Goal: Information Seeking & Learning: Learn about a topic

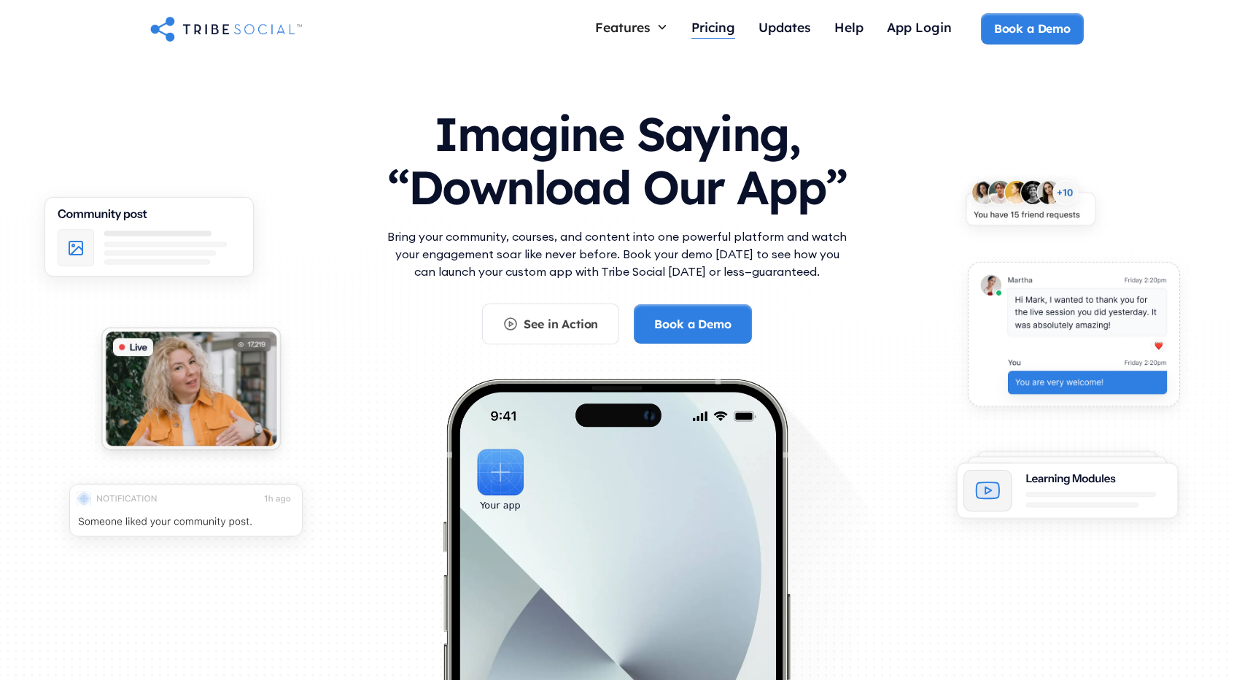
click at [699, 32] on div "Pricing" at bounding box center [713, 27] width 44 height 16
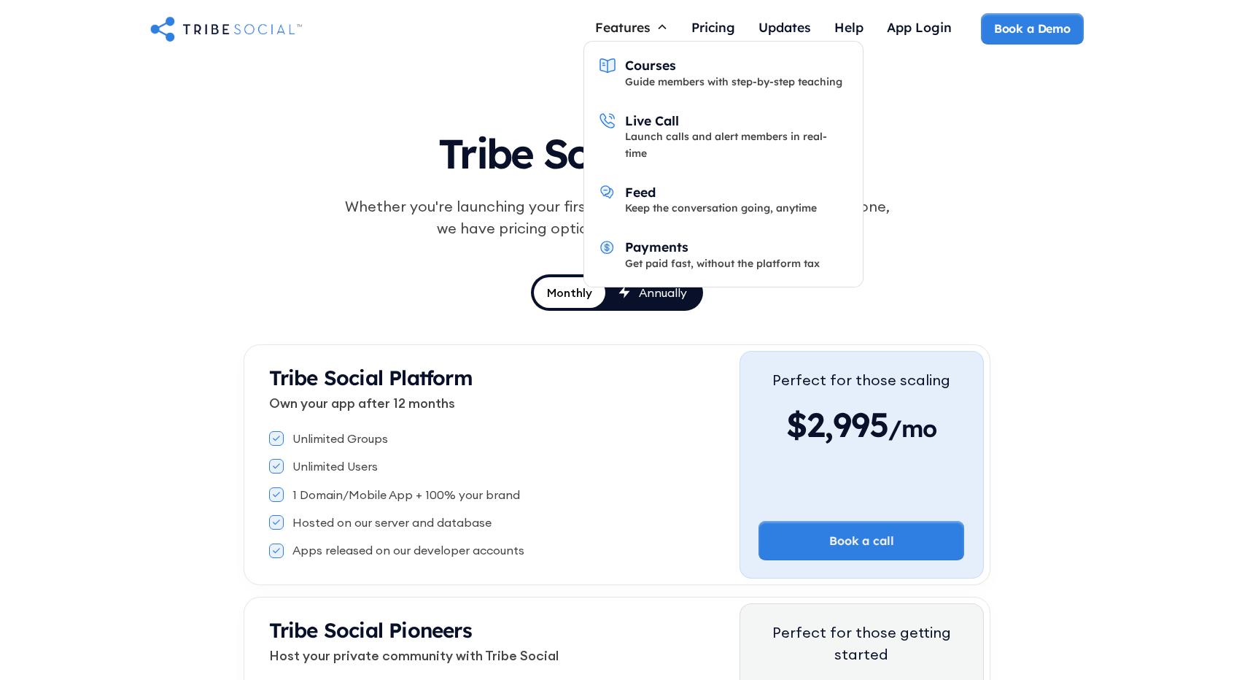
click at [616, 38] on div "Features" at bounding box center [631, 27] width 96 height 28
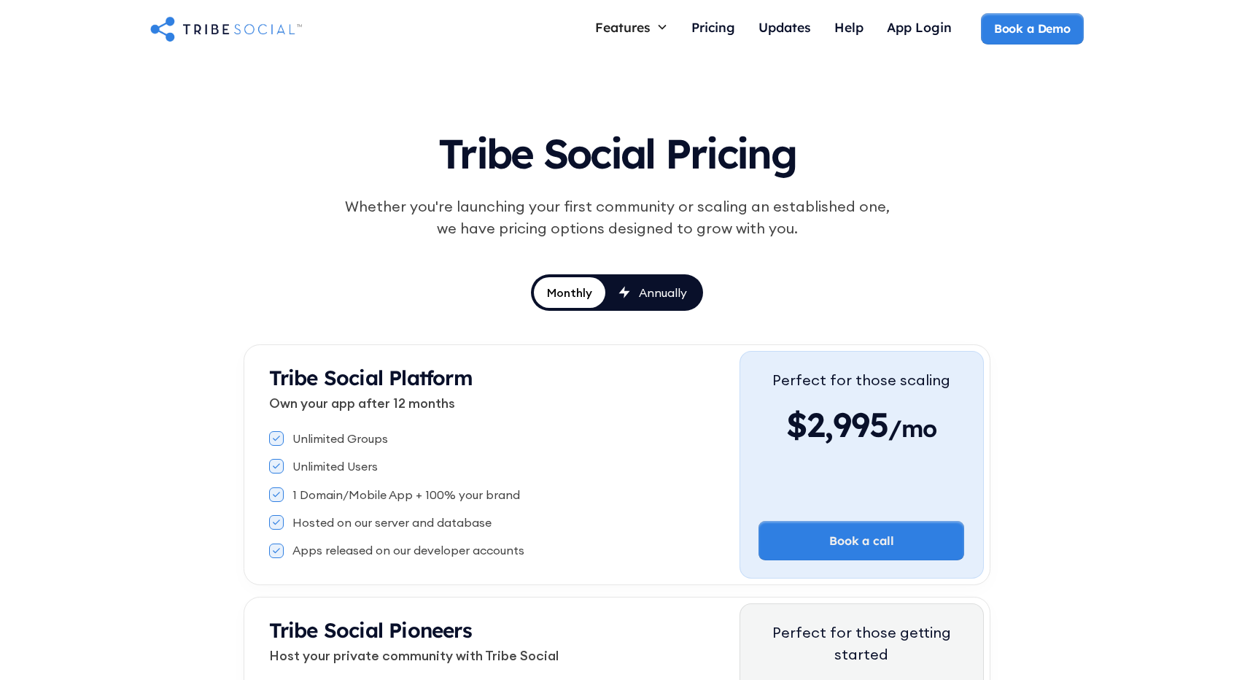
click at [616, 38] on div "Features" at bounding box center [631, 27] width 96 height 28
click at [254, 27] on img "home" at bounding box center [226, 28] width 152 height 29
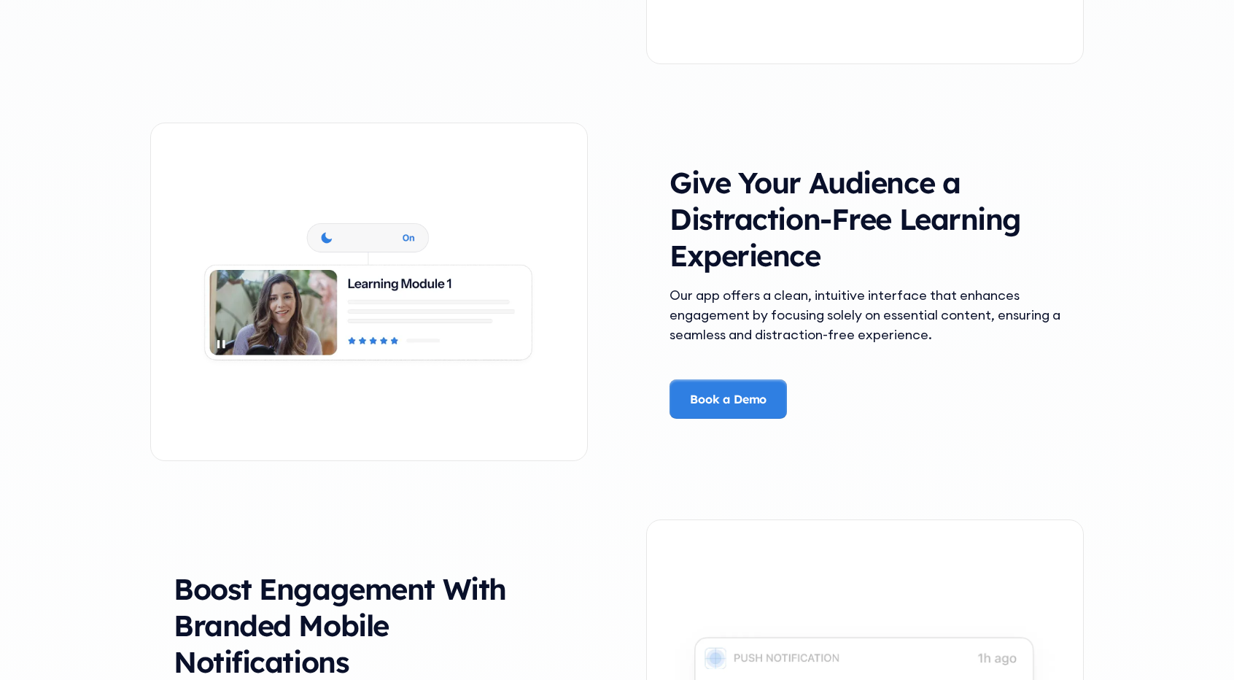
scroll to position [2458, 0]
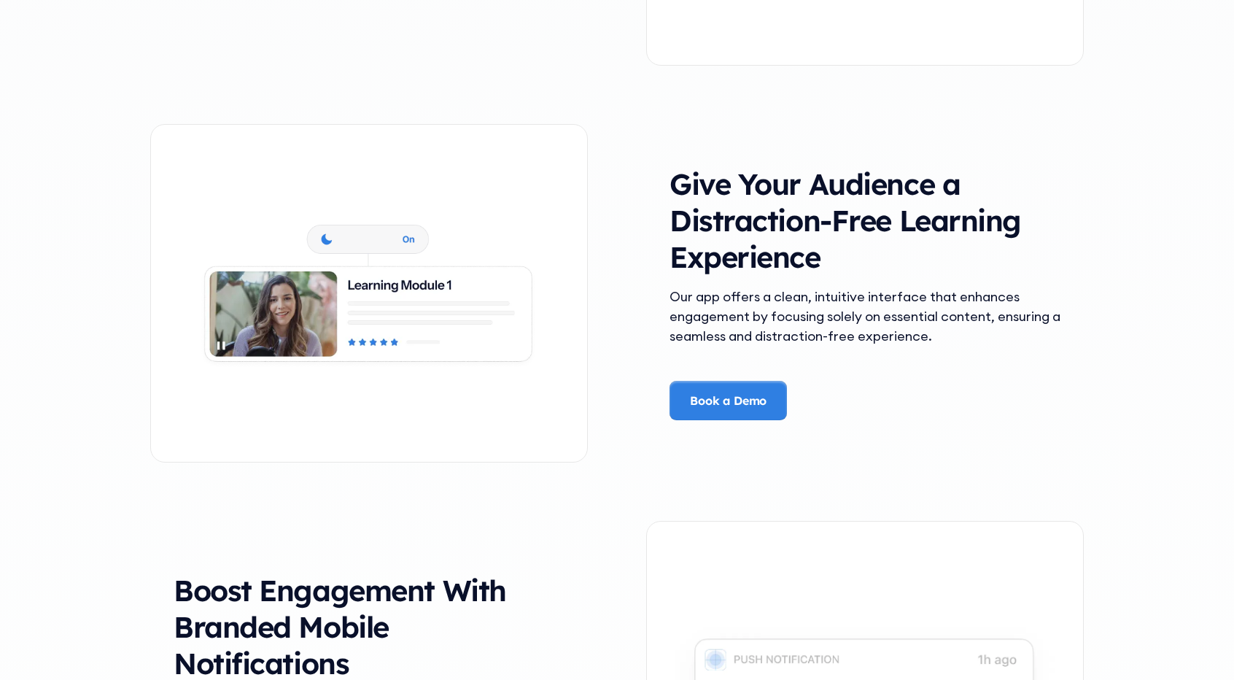
click at [586, 202] on img at bounding box center [369, 293] width 436 height 192
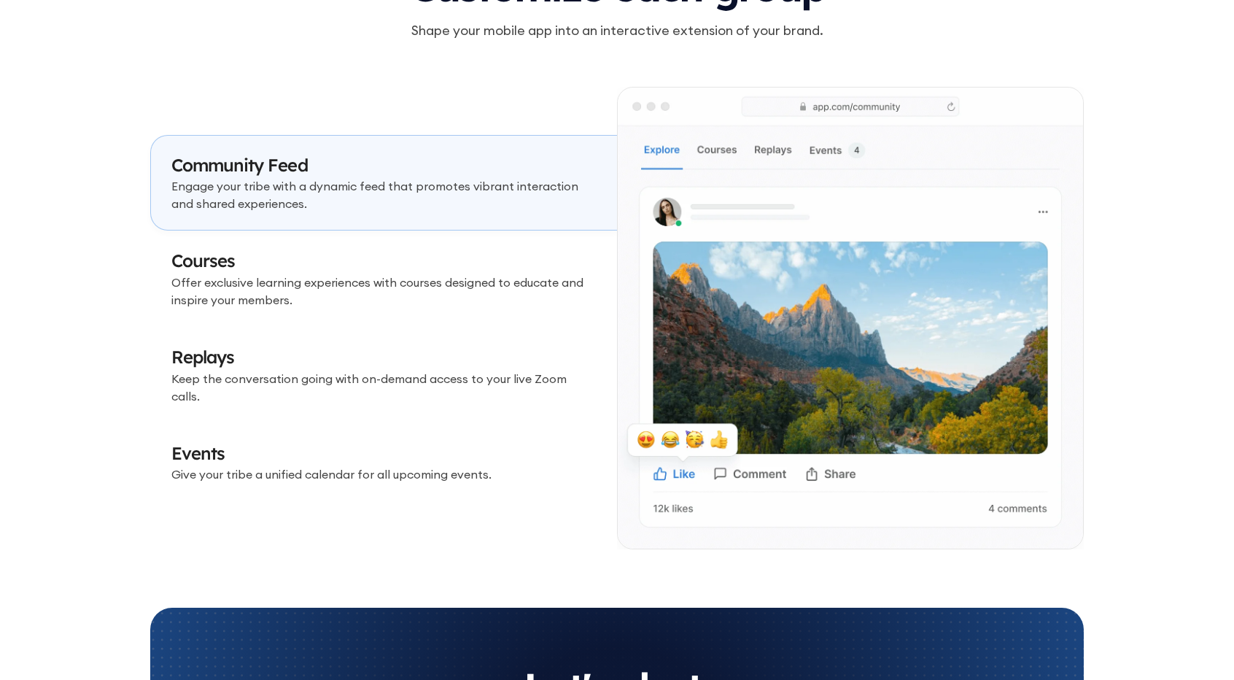
scroll to position [4280, 0]
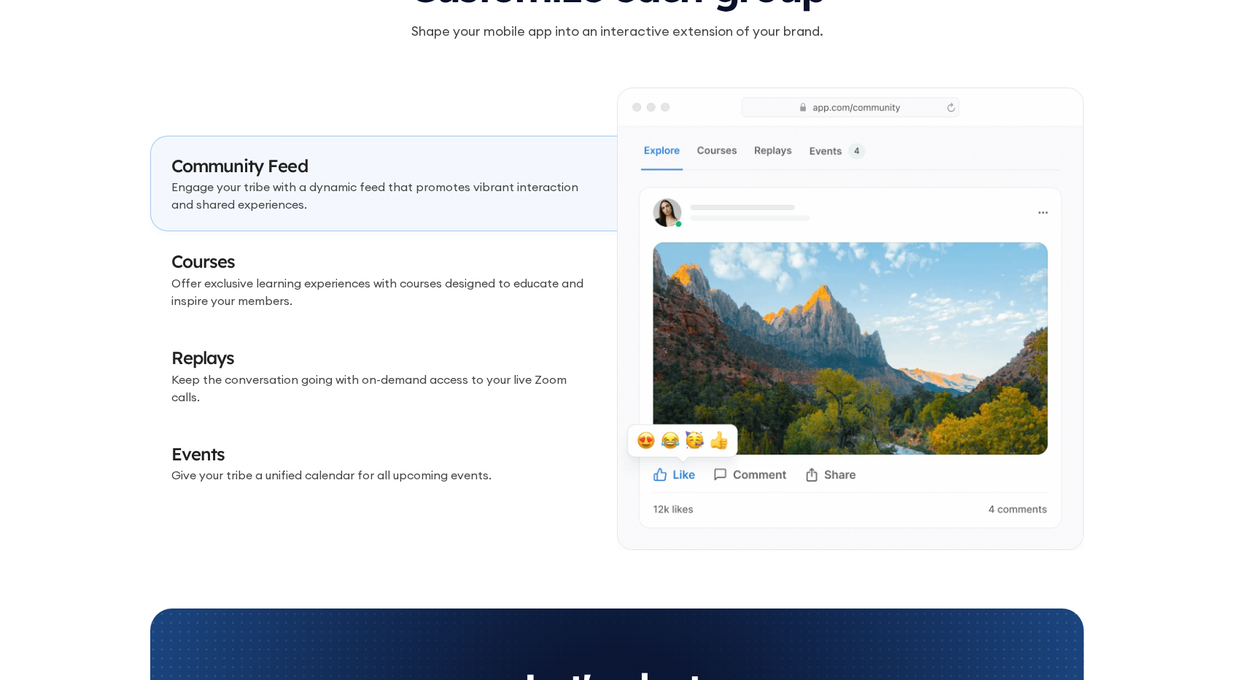
click at [484, 263] on h3 "Courses" at bounding box center [383, 261] width 425 height 25
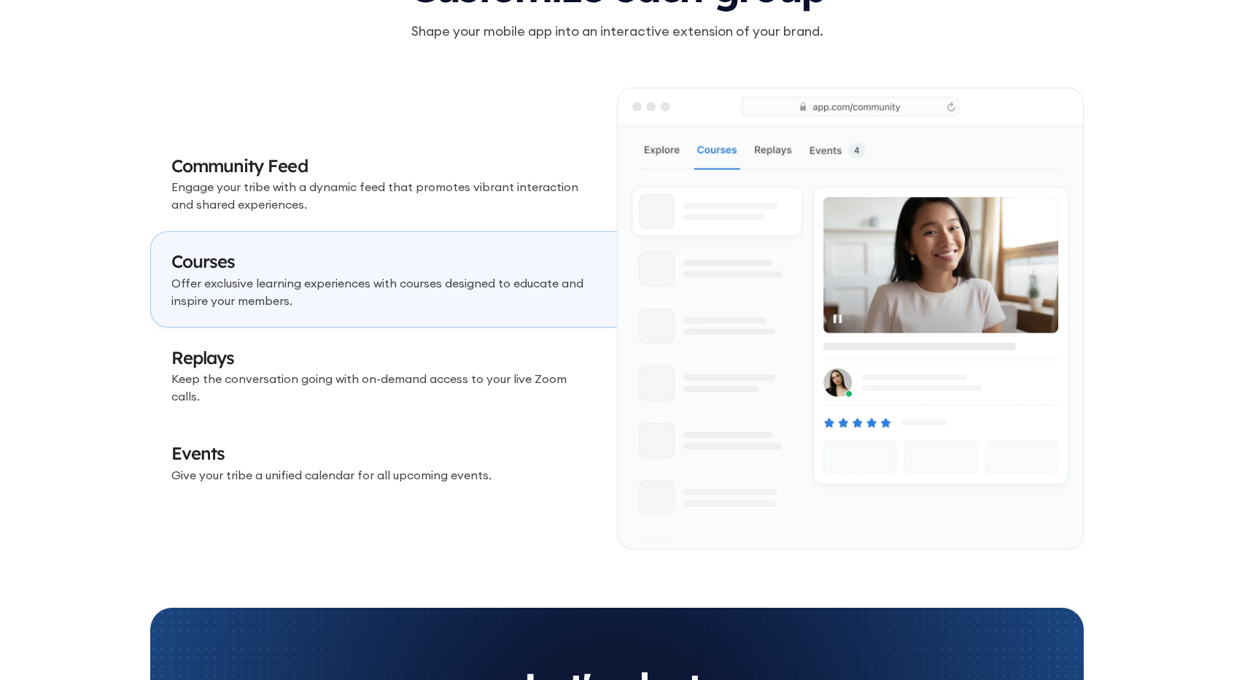
click at [451, 357] on h3 "Replays" at bounding box center [383, 358] width 425 height 25
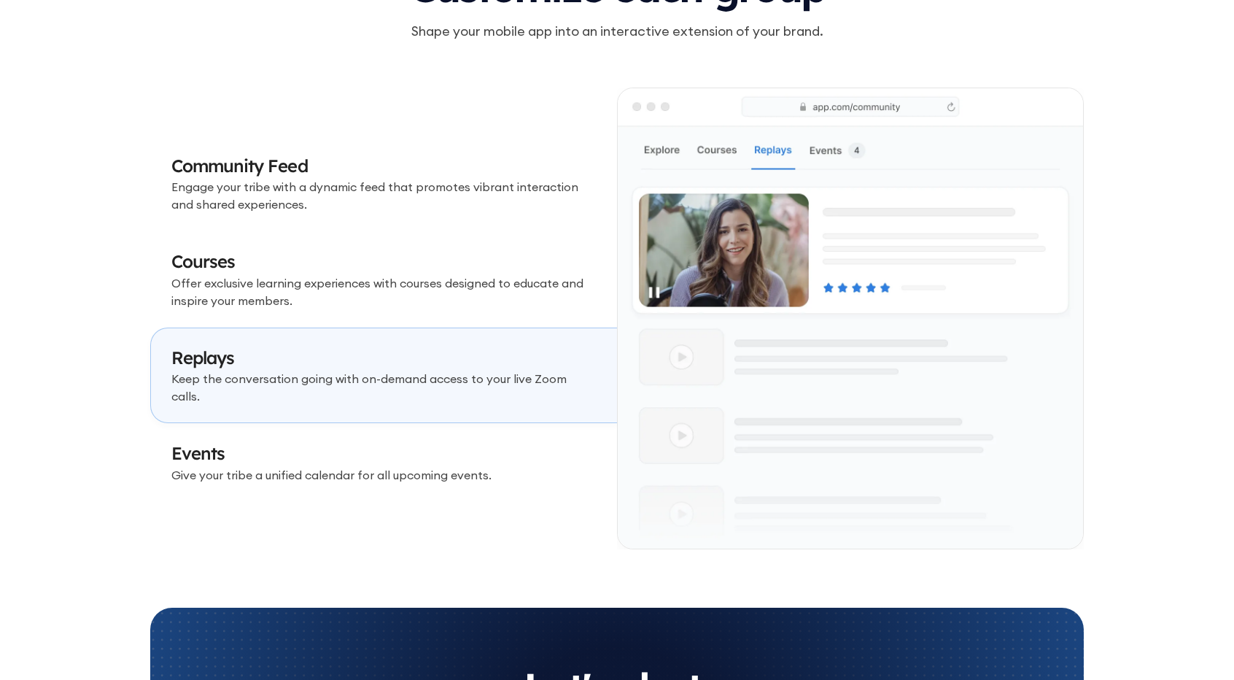
click at [443, 441] on h3 "Events" at bounding box center [383, 453] width 425 height 25
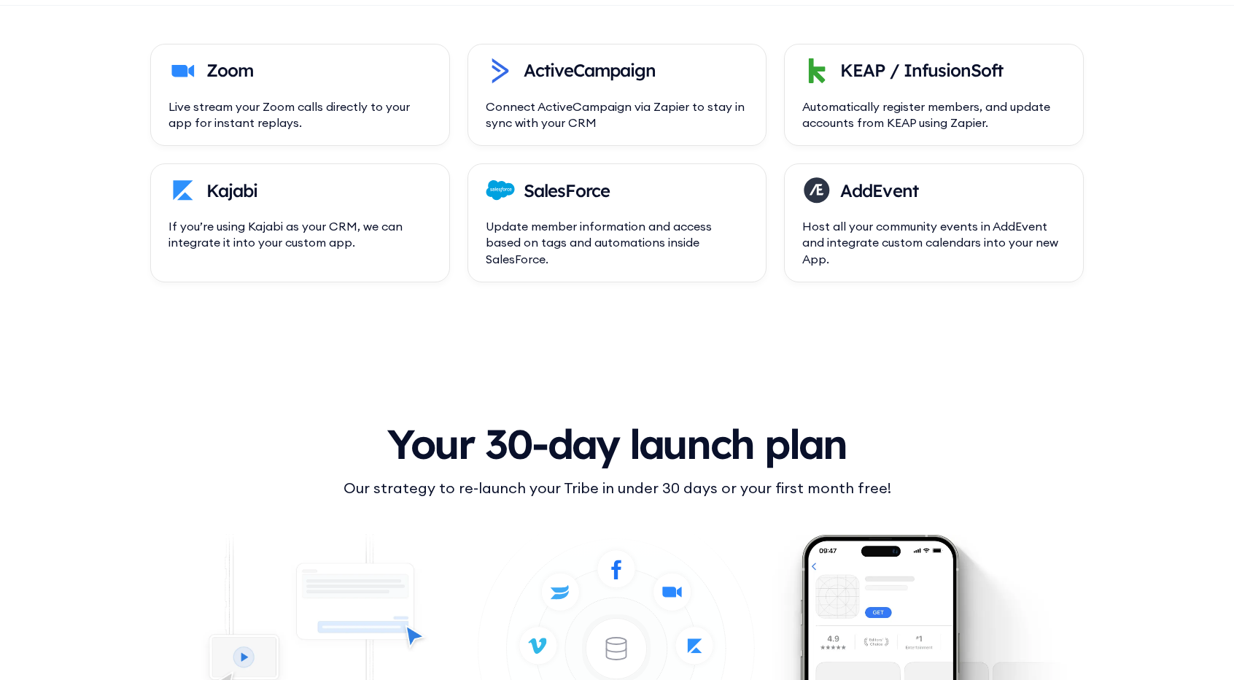
scroll to position [5409, 0]
